Goal: Task Accomplishment & Management: Complete application form

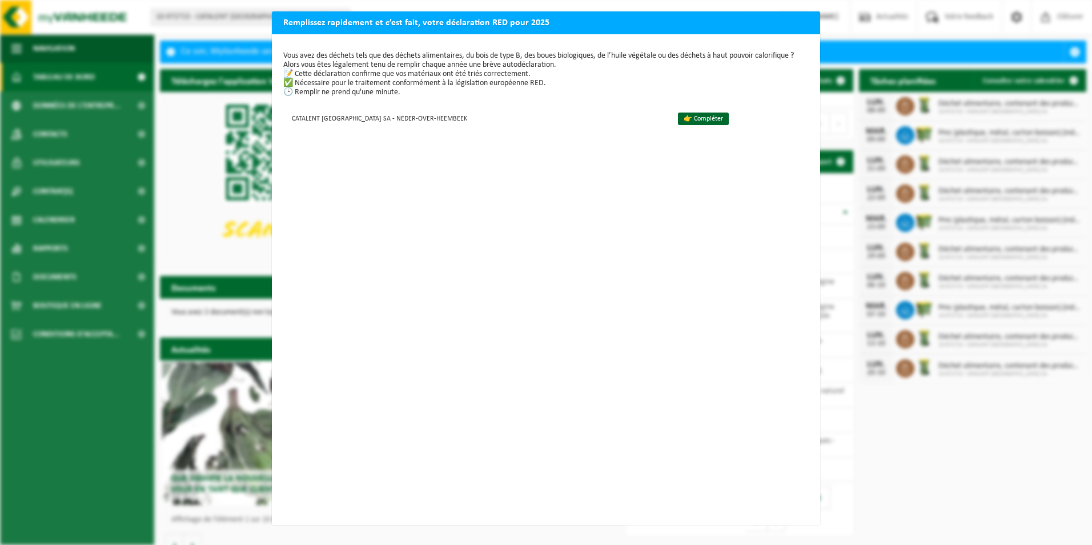
click at [256, 191] on div "Remplissez rapidement et c’est fait, votre déclaration RED pour 2025 Vous avez …" at bounding box center [546, 272] width 1092 height 545
click at [888, 89] on div "Remplissez rapidement et c’est fait, votre déclaration RED pour 2025 Vous avez …" at bounding box center [546, 272] width 1092 height 545
click at [678, 117] on link "👉 Compléter" at bounding box center [703, 119] width 51 height 13
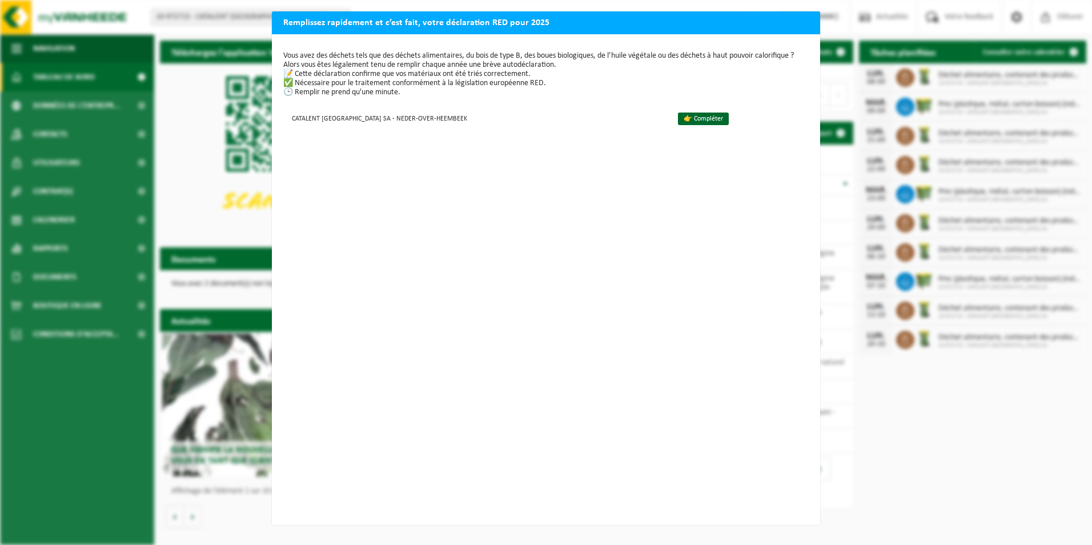
click at [272, 57] on div "Vous avez des déchets tels que des déchets alimentaires, du bois de type B, des…" at bounding box center [546, 279] width 548 height 491
click at [554, 65] on p "Vous avez des déchets tels que des déchets alimentaires, du bois de type B, des…" at bounding box center [546, 74] width 526 height 46
click at [274, 221] on div "Vous avez des déchets tels que des déchets alimentaires, du bois de type B, des…" at bounding box center [546, 279] width 548 height 491
click at [237, 211] on div "Remplissez rapidement et c’est fait, votre déclaration RED pour 2025 Vous avez …" at bounding box center [546, 272] width 1092 height 545
click at [694, 120] on link "👉 Compléter" at bounding box center [703, 119] width 51 height 13
